Goal: Transaction & Acquisition: Purchase product/service

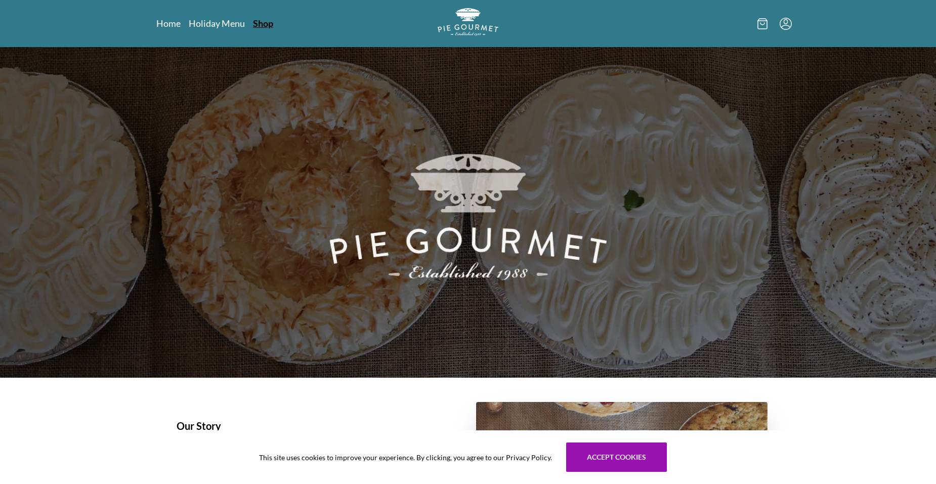
click at [258, 19] on link "Shop" at bounding box center [263, 23] width 20 height 12
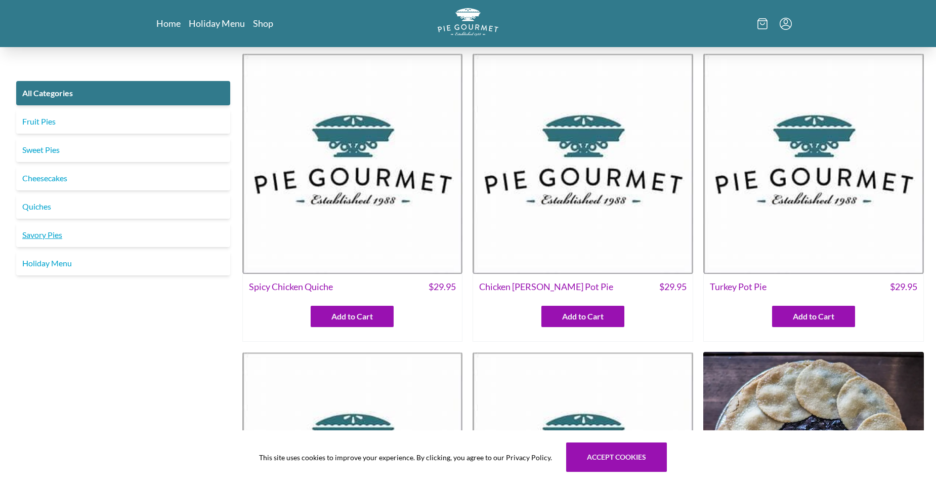
click at [48, 233] on link "Savory Pies" at bounding box center [123, 235] width 214 height 24
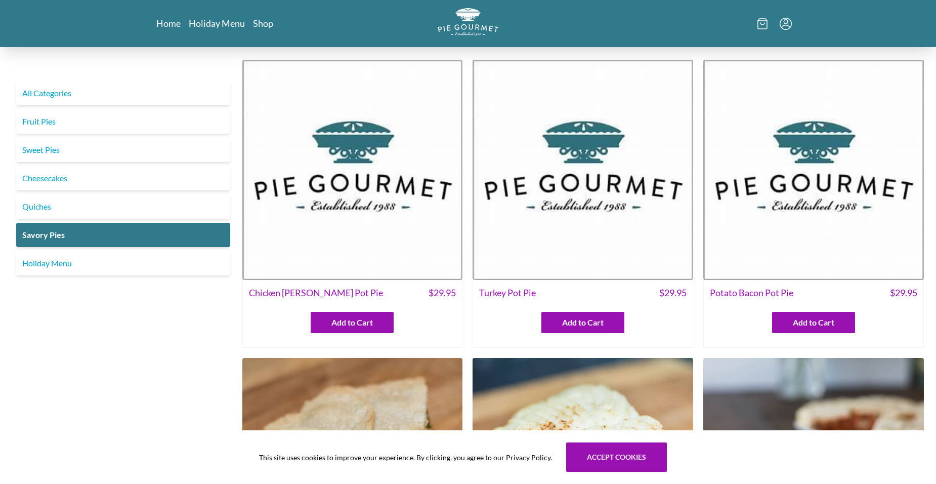
click at [552, 194] on img at bounding box center [583, 169] width 221 height 221
click at [29, 208] on link "Quiches" at bounding box center [123, 206] width 214 height 24
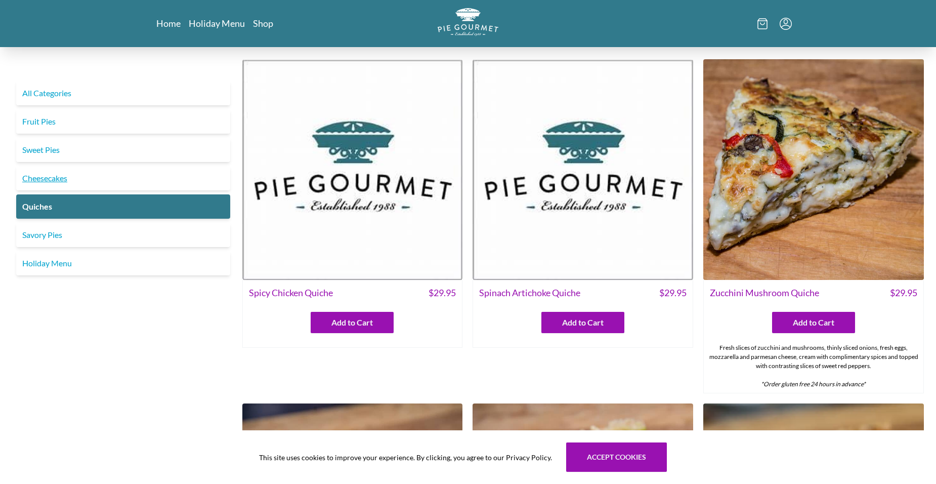
click at [40, 177] on link "Cheesecakes" at bounding box center [123, 178] width 214 height 24
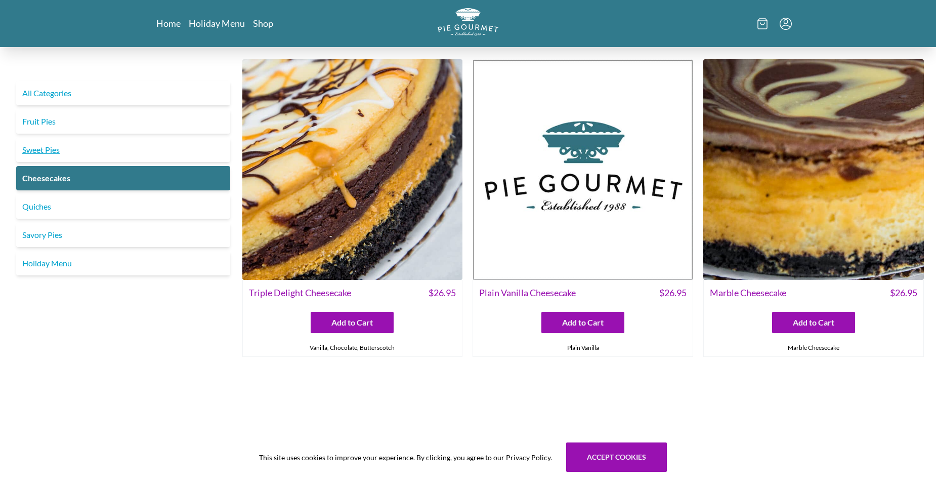
click at [46, 152] on link "Sweet Pies" at bounding box center [123, 150] width 214 height 24
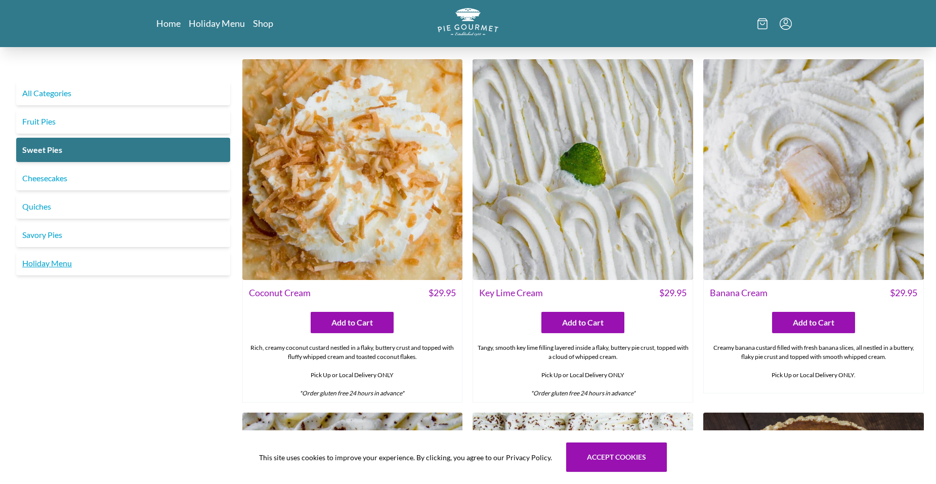
click at [55, 261] on link "Holiday Menu" at bounding box center [123, 263] width 214 height 24
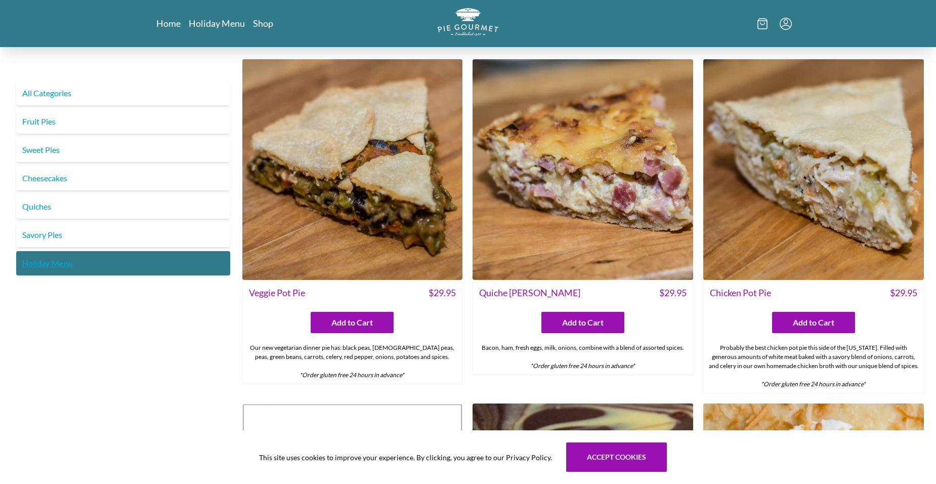
click at [56, 261] on link "Holiday Menu" at bounding box center [123, 263] width 214 height 24
click at [580, 454] on button "Accept cookies" at bounding box center [616, 456] width 101 height 29
